Goal: Task Accomplishment & Management: Manage account settings

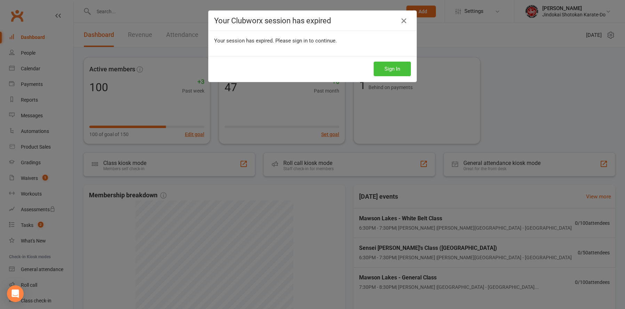
click at [391, 66] on button "Sign In" at bounding box center [392, 69] width 37 height 15
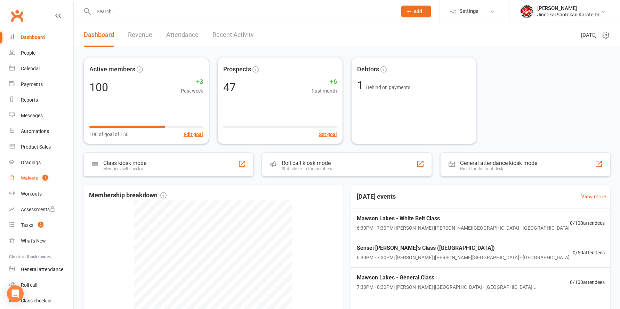
click at [23, 176] on div "Waivers" at bounding box center [29, 178] width 17 height 6
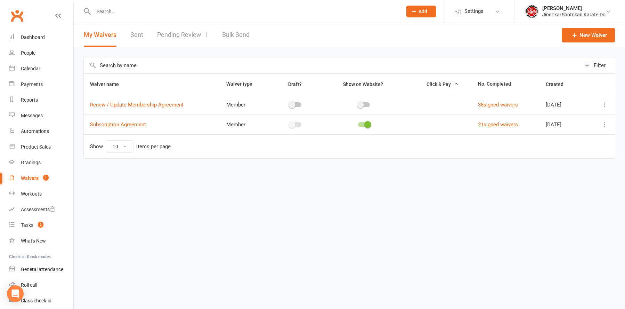
click at [187, 35] on link "Pending Review 1" at bounding box center [182, 35] width 51 height 24
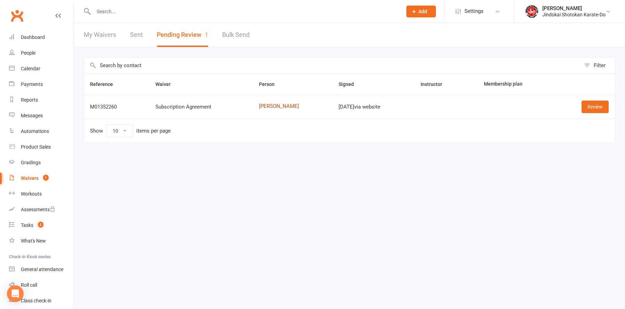
click at [268, 105] on link "[PERSON_NAME]" at bounding box center [292, 106] width 67 height 6
click at [601, 106] on link "Review" at bounding box center [595, 106] width 27 height 13
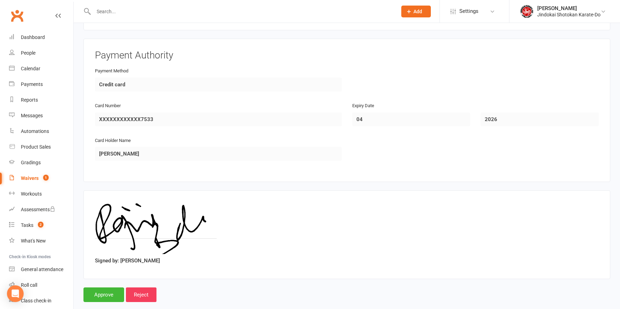
scroll to position [723, 0]
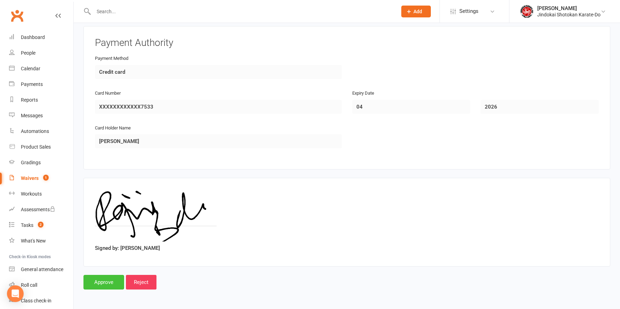
click at [105, 284] on input "Approve" at bounding box center [103, 282] width 41 height 15
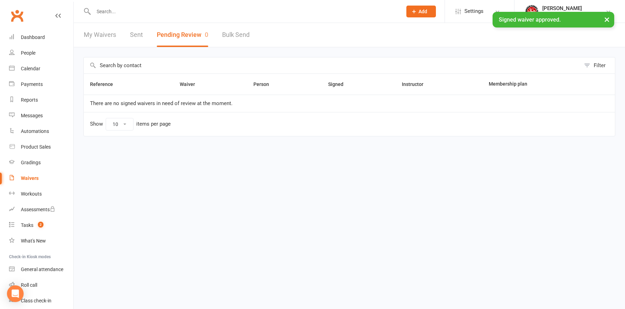
click at [100, 35] on link "My Waivers" at bounding box center [100, 35] width 32 height 24
